Goal: Transaction & Acquisition: Obtain resource

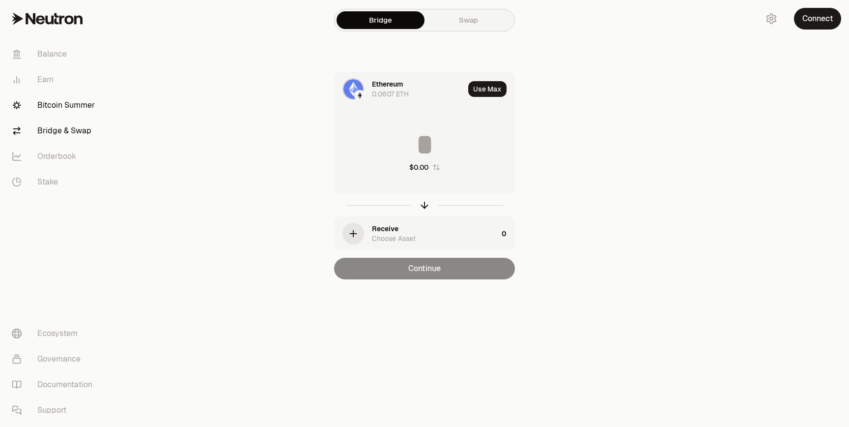
click at [66, 104] on link "Bitcoin Summer" at bounding box center [55, 105] width 102 height 26
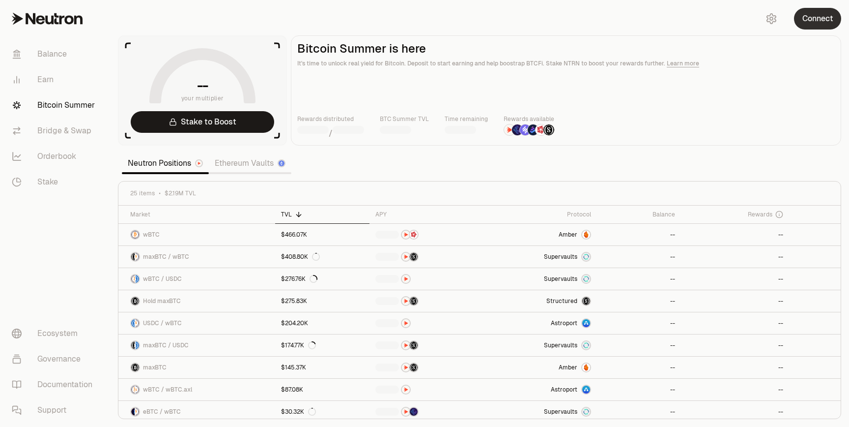
click at [817, 19] on button "Connect" at bounding box center [817, 19] width 47 height 22
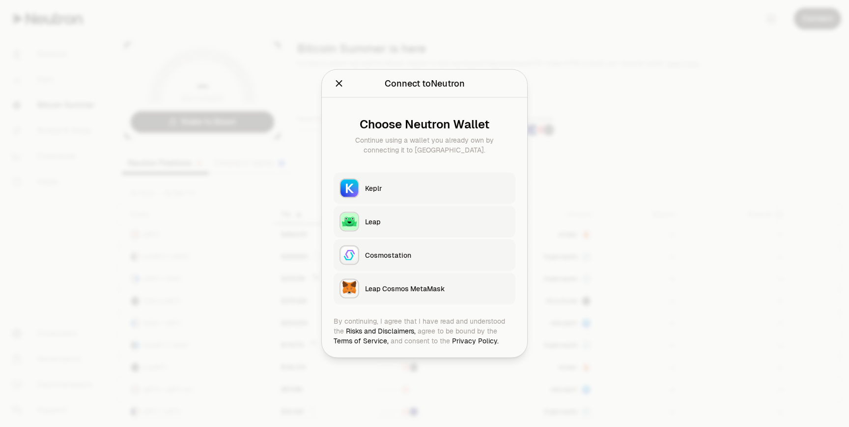
click at [452, 196] on button "Keplr" at bounding box center [425, 188] width 182 height 31
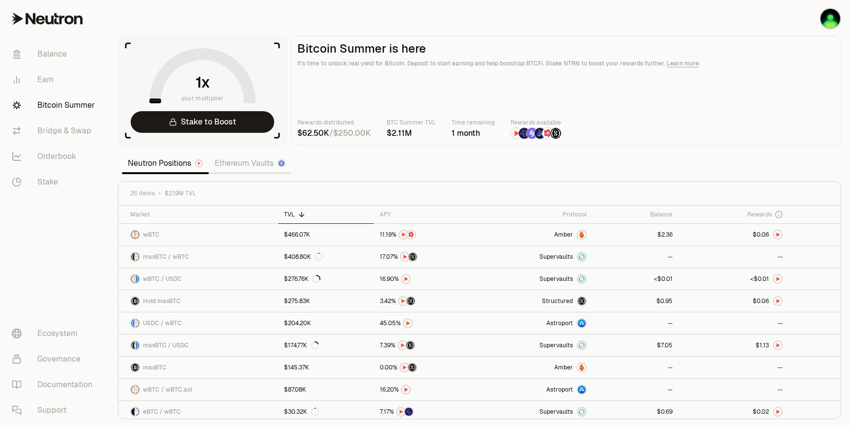
click at [255, 162] on link "Ethereum Vaults" at bounding box center [250, 163] width 83 height 20
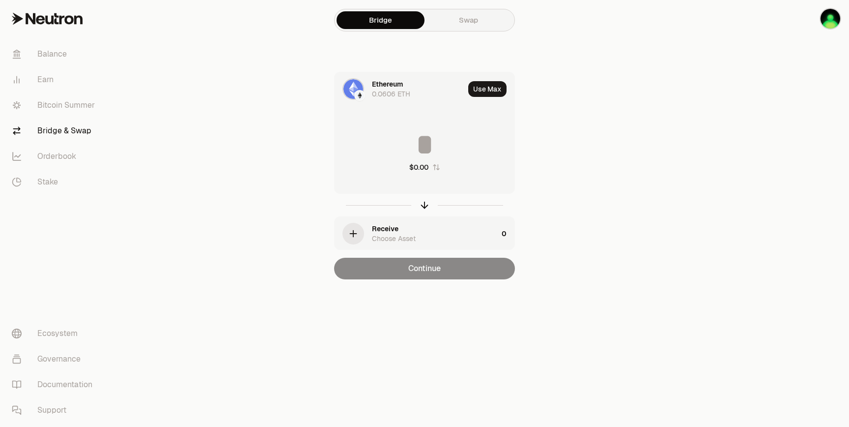
click at [425, 87] on div "Ethereum 0.0606 ETH" at bounding box center [418, 89] width 92 height 20
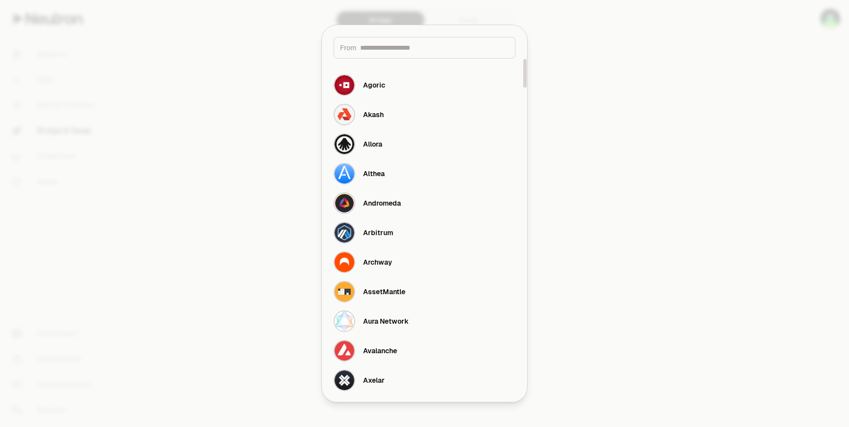
click at [384, 52] on input at bounding box center [434, 48] width 149 height 10
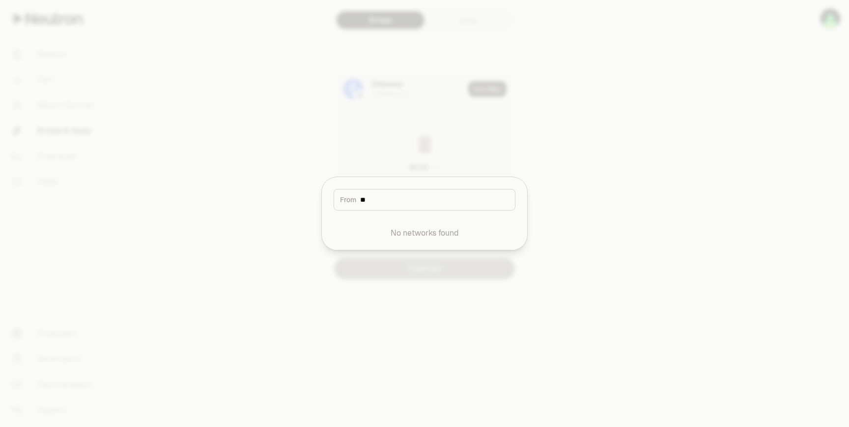
type input "*"
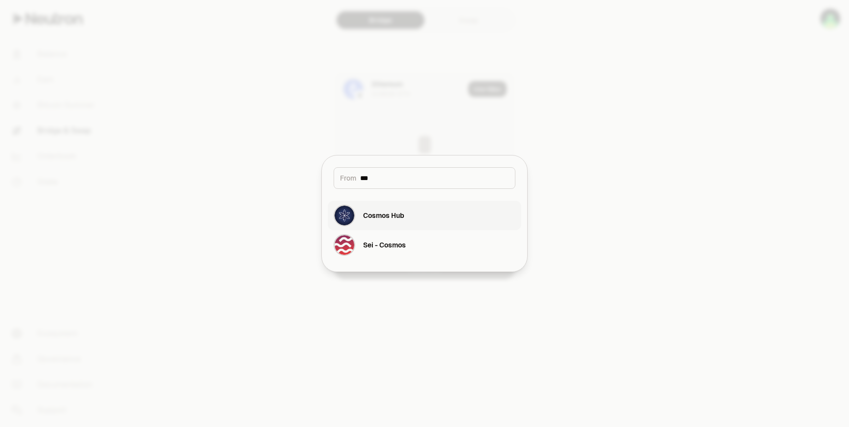
type input "***"
click at [420, 214] on button "Cosmos Hub" at bounding box center [425, 215] width 194 height 29
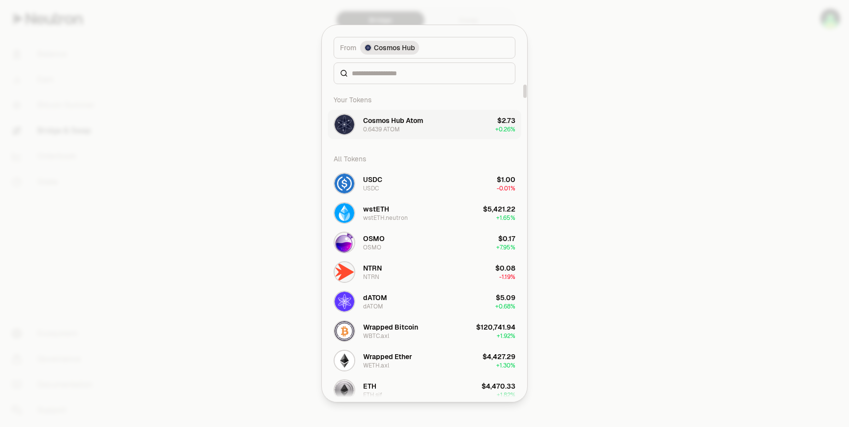
click at [390, 127] on div "0.6439 ATOM" at bounding box center [381, 129] width 37 height 8
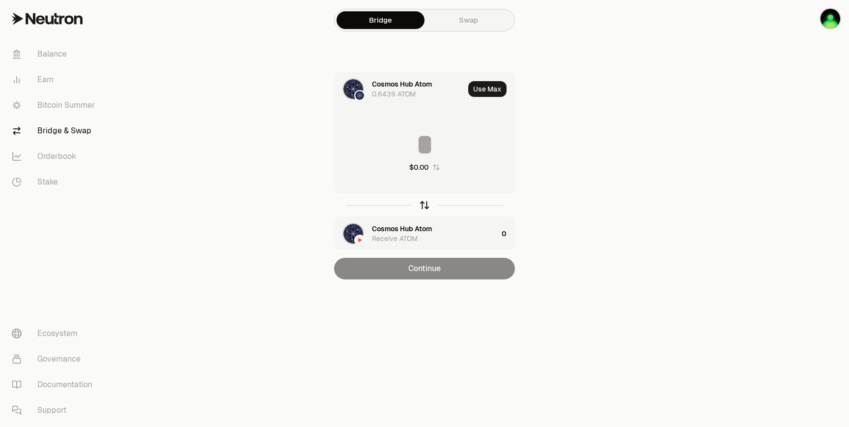
click at [422, 202] on icon "button" at bounding box center [424, 205] width 11 height 11
click at [426, 154] on input at bounding box center [425, 144] width 180 height 29
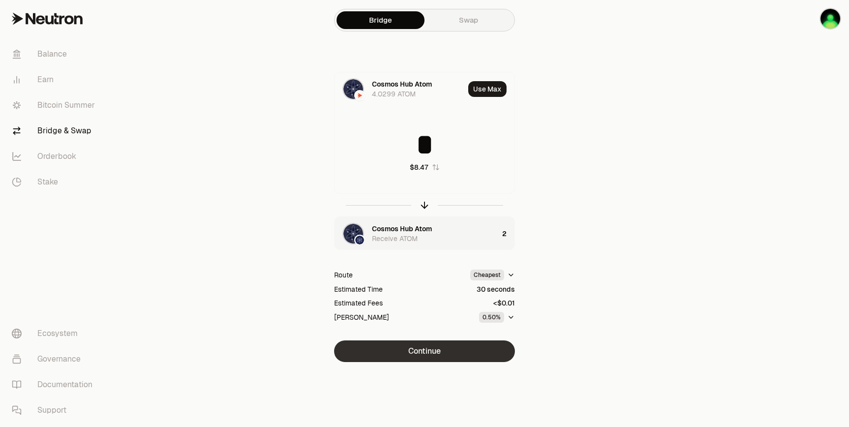
type input "*"
click at [447, 347] on button "Continue" at bounding box center [424, 351] width 181 height 22
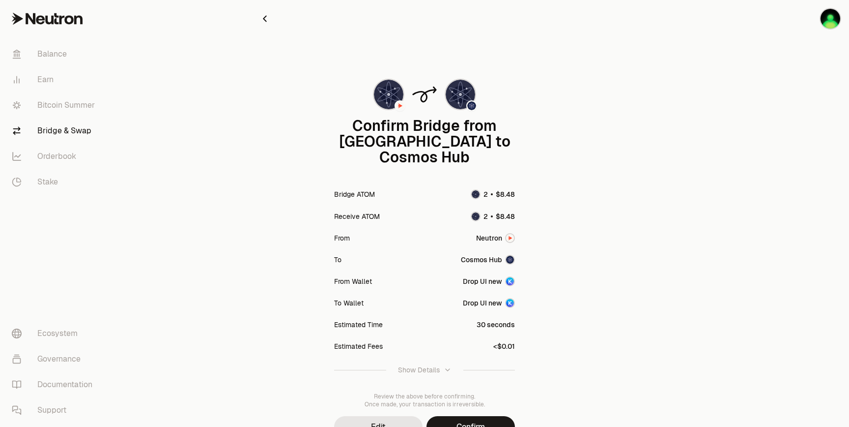
click at [454, 398] on div "Confirm Bridge from Neutron to Cosmos Hub Bridge ATOM Receive ATOM From Neutron…" at bounding box center [425, 255] width 330 height 365
click at [454, 416] on button "Confirm" at bounding box center [471, 427] width 88 height 22
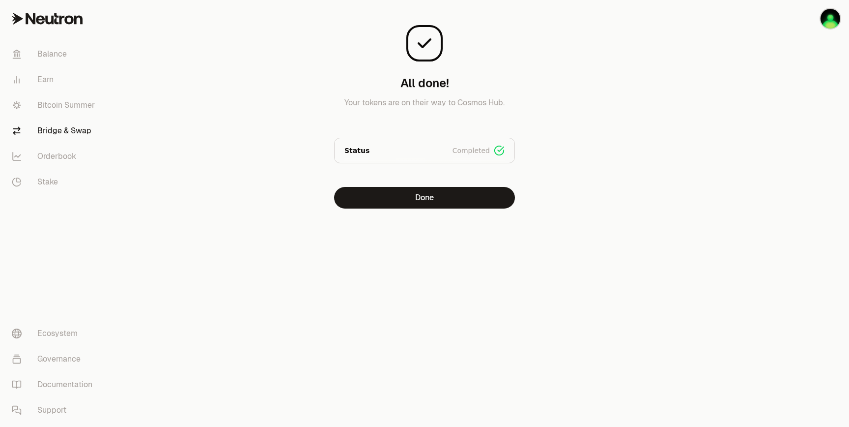
click at [379, 217] on div "All done! Your tokens are on their way to Cosmos Hub. Status Completed Signed B…" at bounding box center [425, 124] width 354 height 248
click at [379, 213] on div "All done! Bridged 2 ATOM Status Completed Signed Broadcasted Bridged Done" at bounding box center [425, 124] width 354 height 248
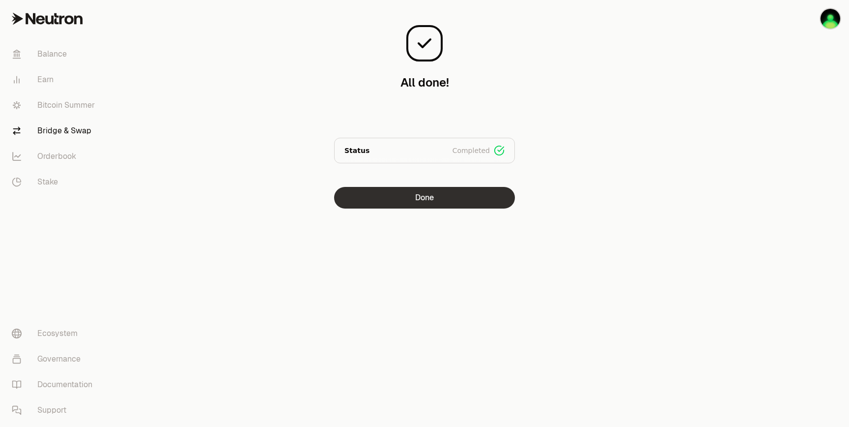
click at [381, 205] on button "Done" at bounding box center [424, 198] width 181 height 22
